Goal: Register for event/course

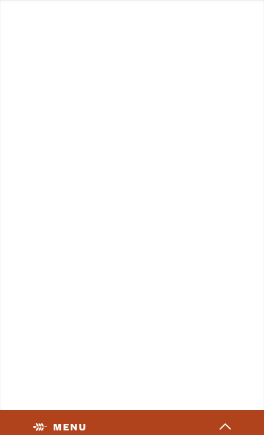
click at [231, 414] on button "Menu caret icon" at bounding box center [132, 428] width 207 height 29
click at [226, 423] on icon "caret icon" at bounding box center [225, 427] width 12 height 8
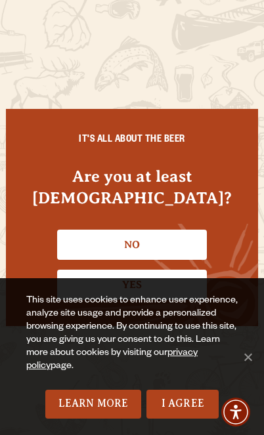
click at [248, 355] on span "Cookie Notice" at bounding box center [247, 357] width 13 height 13
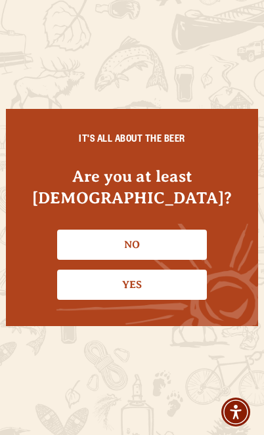
click at [142, 290] on link "Yes" at bounding box center [132, 285] width 150 height 30
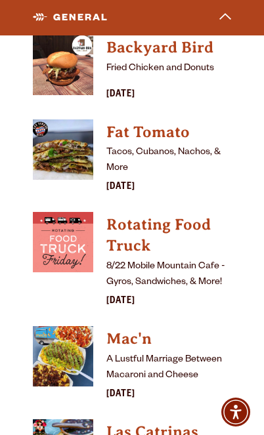
scroll to position [5376, 0]
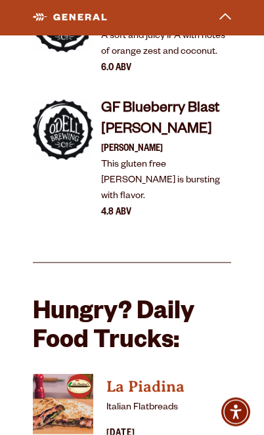
click at [235, 10] on button "General caret icon" at bounding box center [132, 17] width 207 height 29
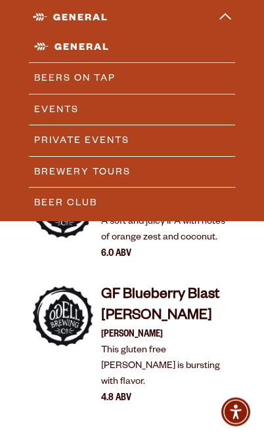
scroll to position [4691, 0]
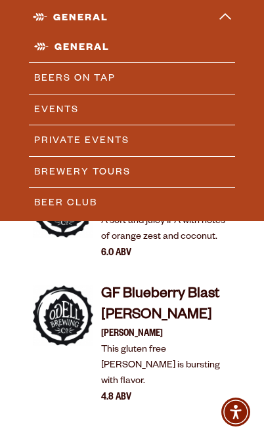
click at [62, 113] on link "Events" at bounding box center [132, 110] width 207 height 30
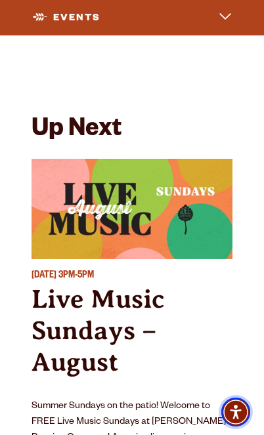
scroll to position [7924, 0]
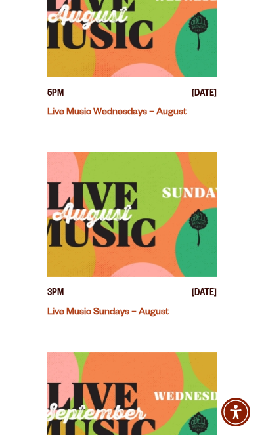
scroll to position [1081, 0]
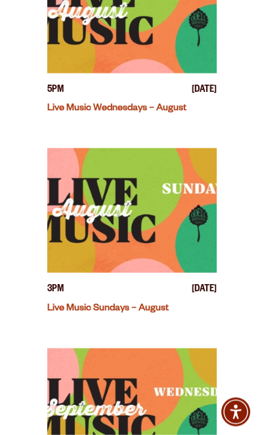
click at [181, 237] on img "View event details" at bounding box center [131, 210] width 169 height 125
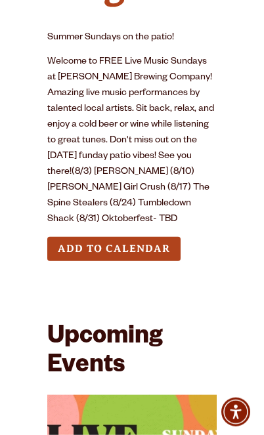
scroll to position [435, 0]
